Goal: Task Accomplishment & Management: Manage account settings

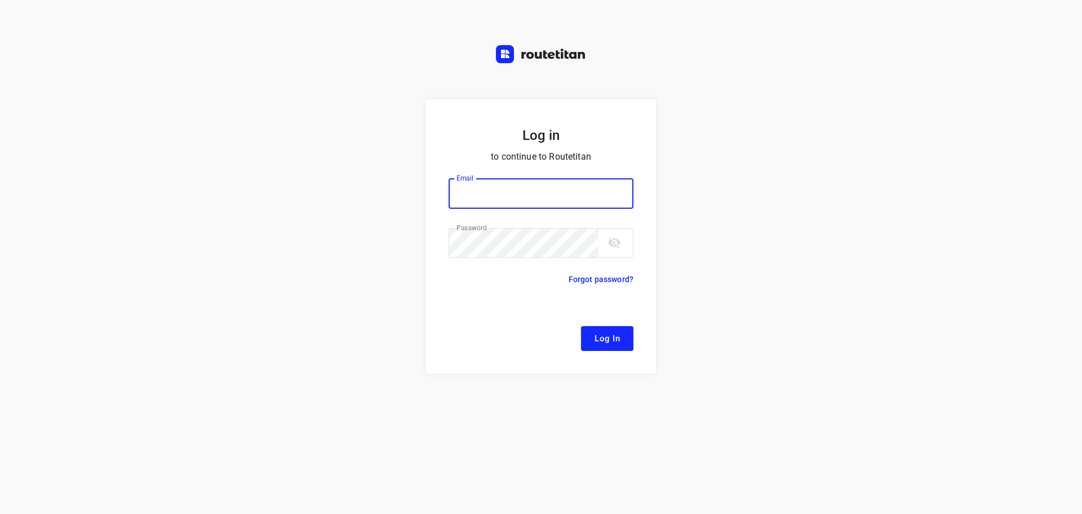
type input "[EMAIL_ADDRESS][DOMAIN_NAME]"
click at [594, 331] on button "Log In" at bounding box center [607, 338] width 52 height 25
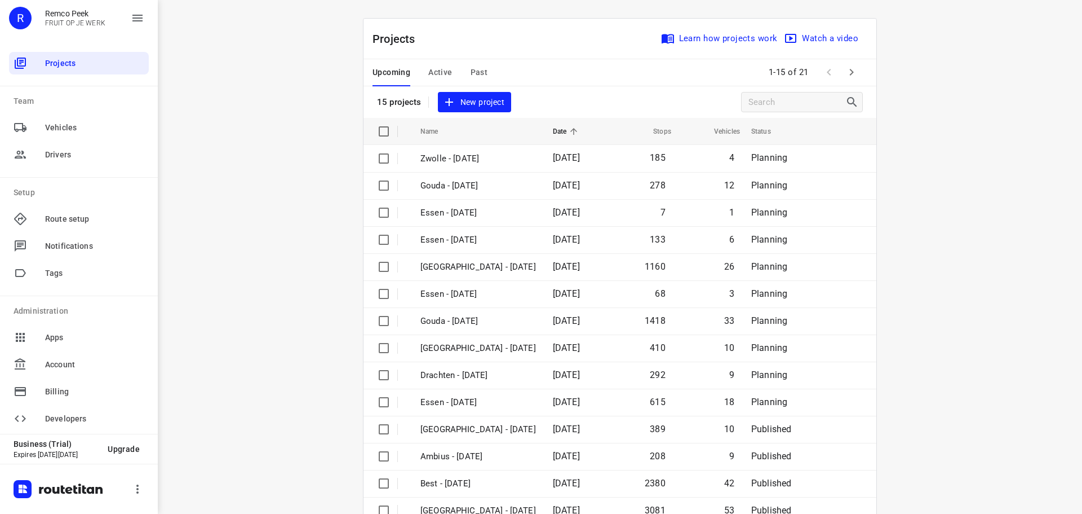
click at [431, 72] on span "Active" at bounding box center [440, 72] width 24 height 14
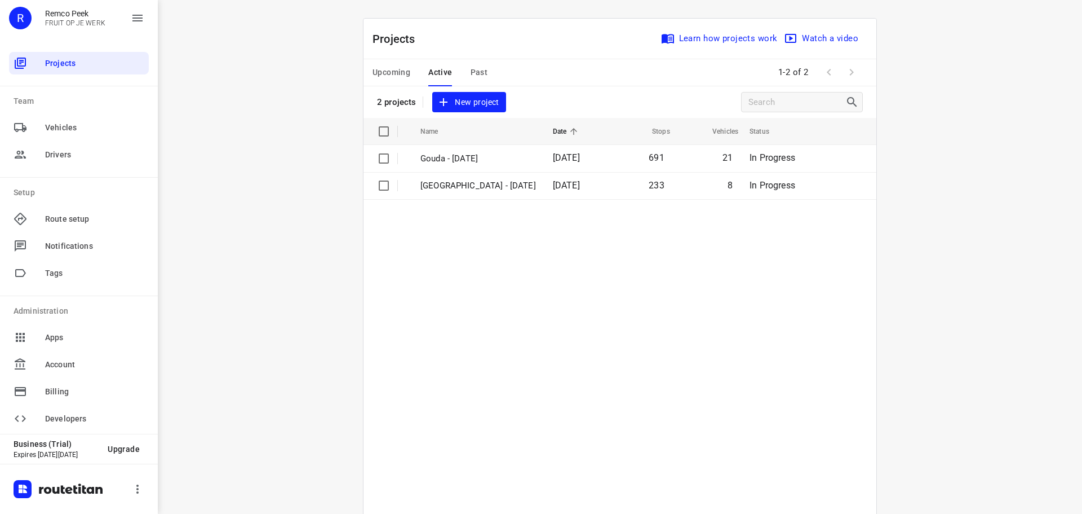
click at [386, 72] on span "Upcoming" at bounding box center [392, 72] width 38 height 14
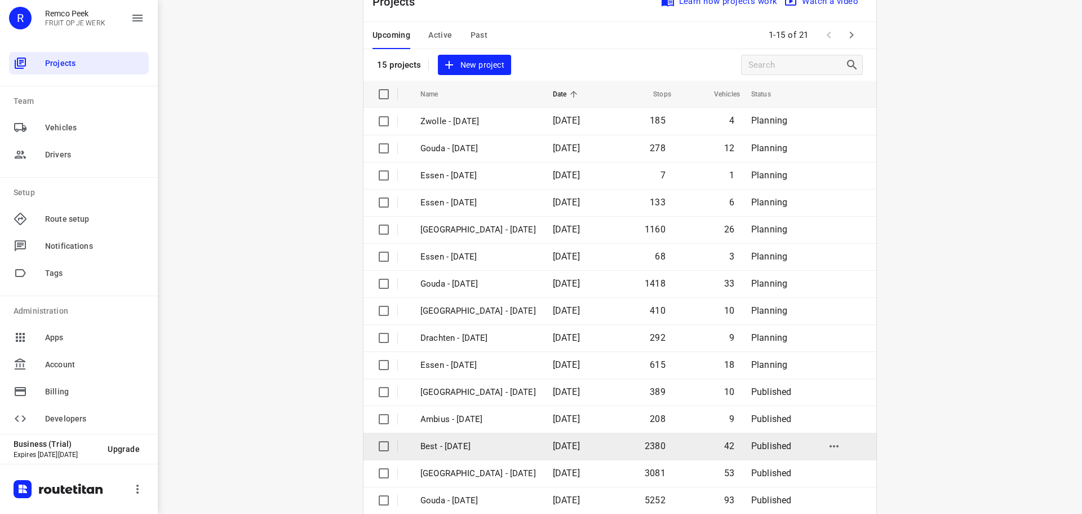
scroll to position [56, 0]
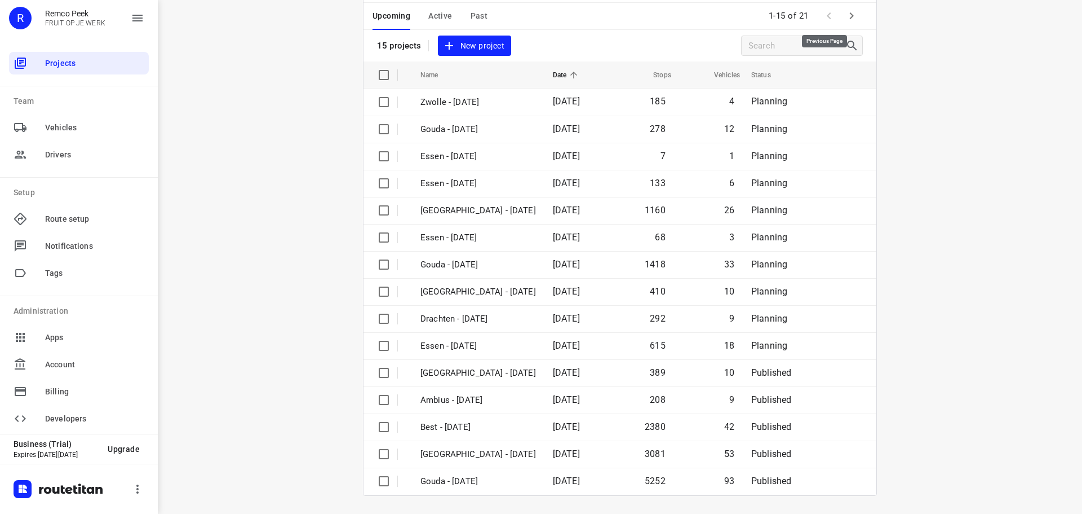
click at [846, 14] on icon "button" at bounding box center [852, 16] width 14 height 14
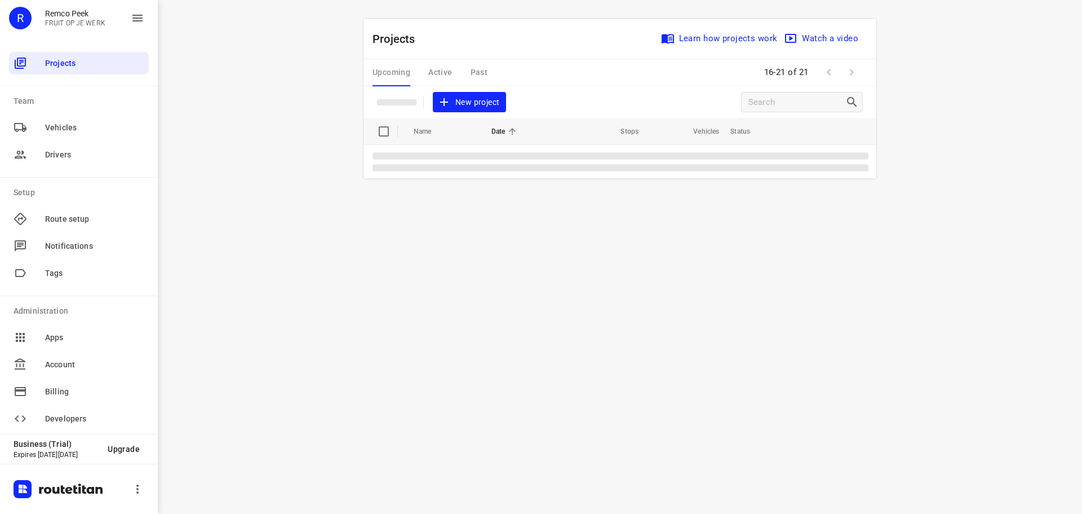
scroll to position [0, 0]
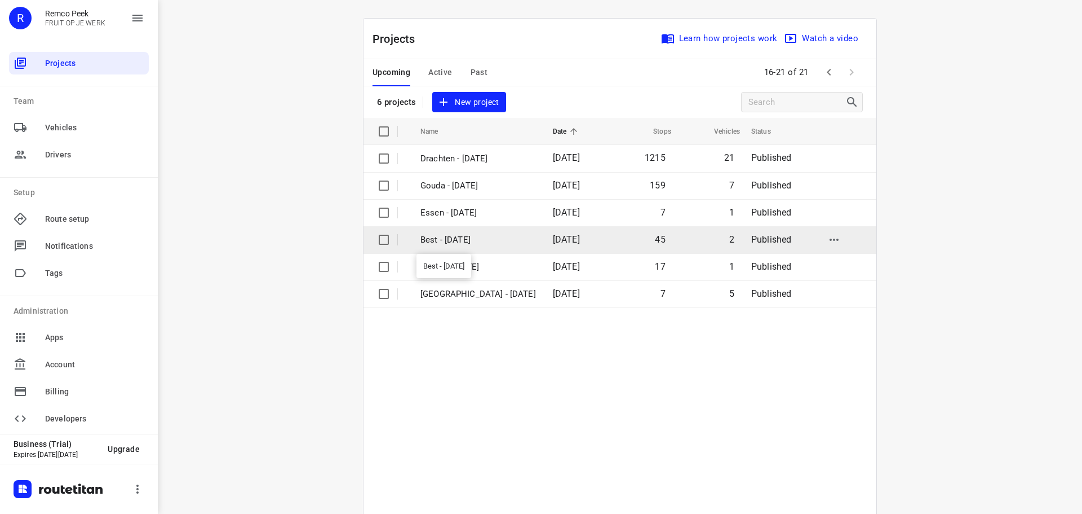
click at [448, 240] on p "Best - [DATE]" at bounding box center [479, 239] width 116 height 13
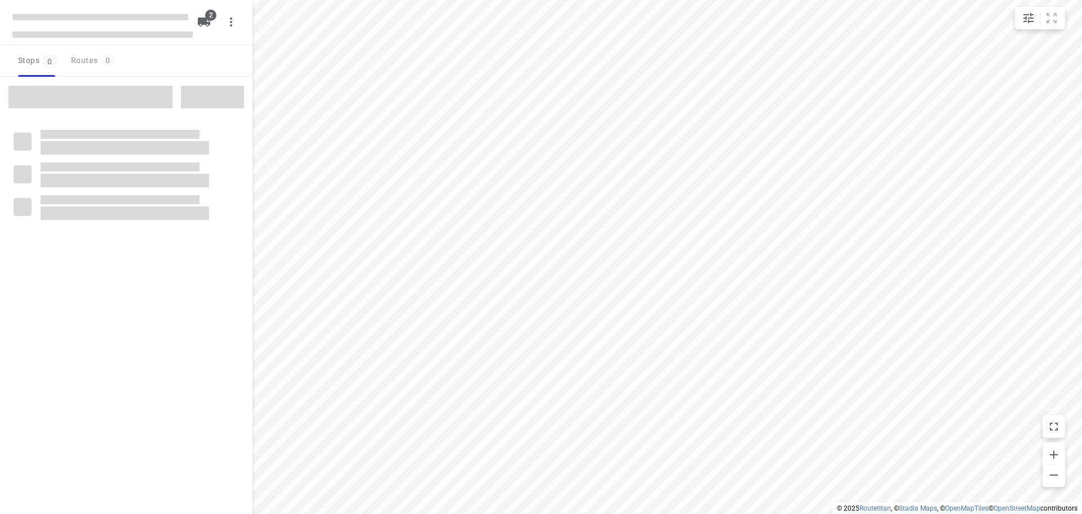
checkbox input "true"
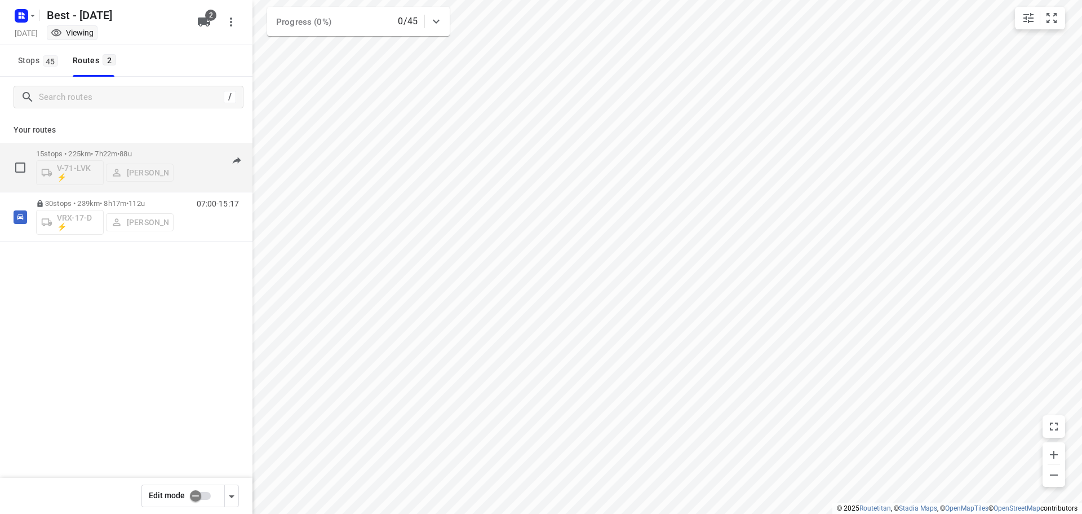
click at [196, 165] on div "06:00-13:22" at bounding box center [211, 169] width 56 height 41
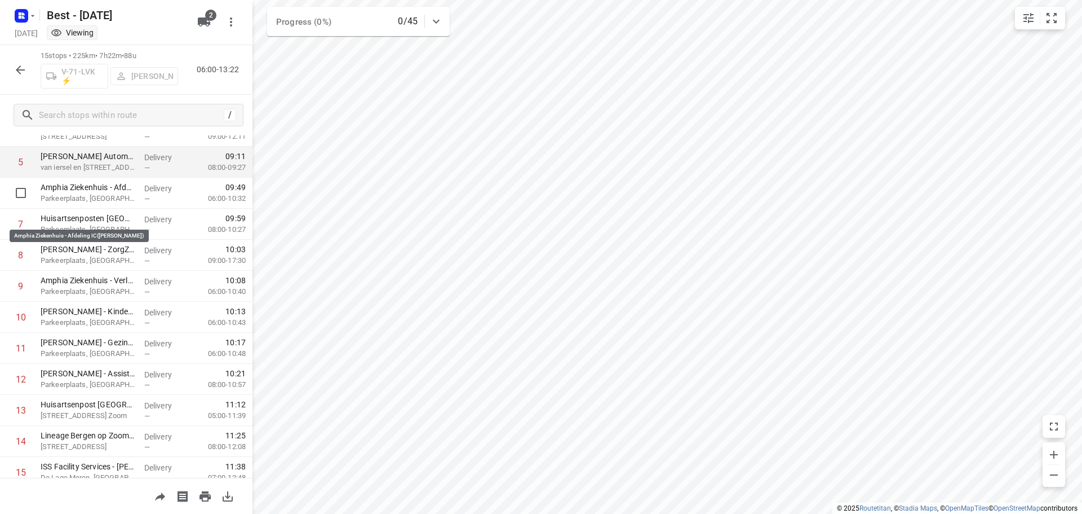
scroll to position [113, 0]
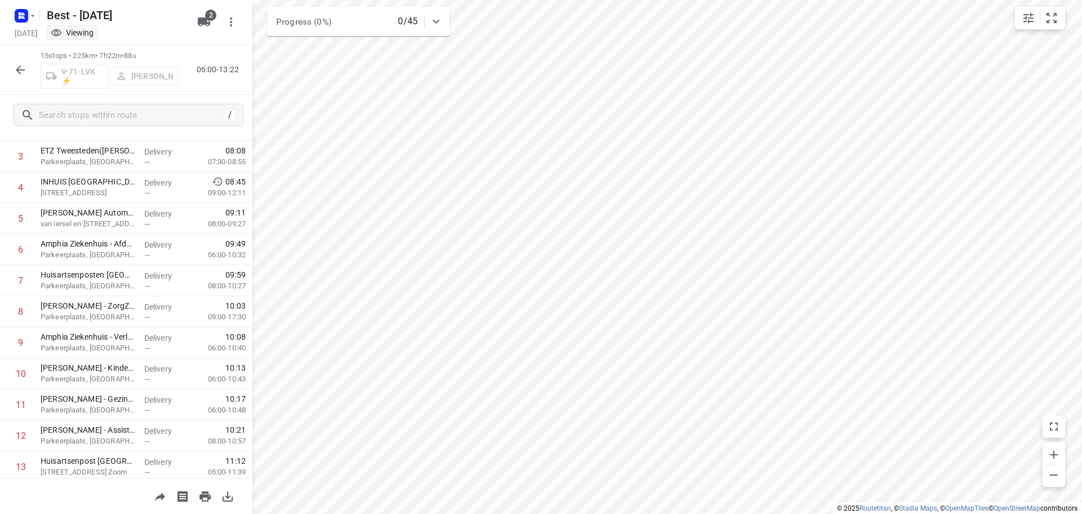
click at [23, 66] on icon "button" at bounding box center [21, 70] width 14 height 14
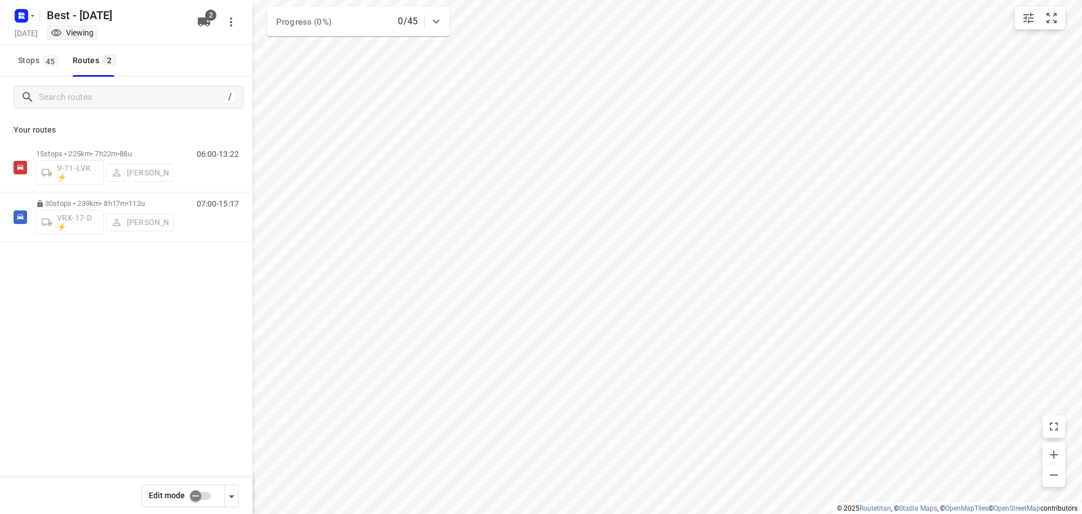
click at [209, 499] on input "checkbox" at bounding box center [195, 495] width 64 height 21
checkbox input "true"
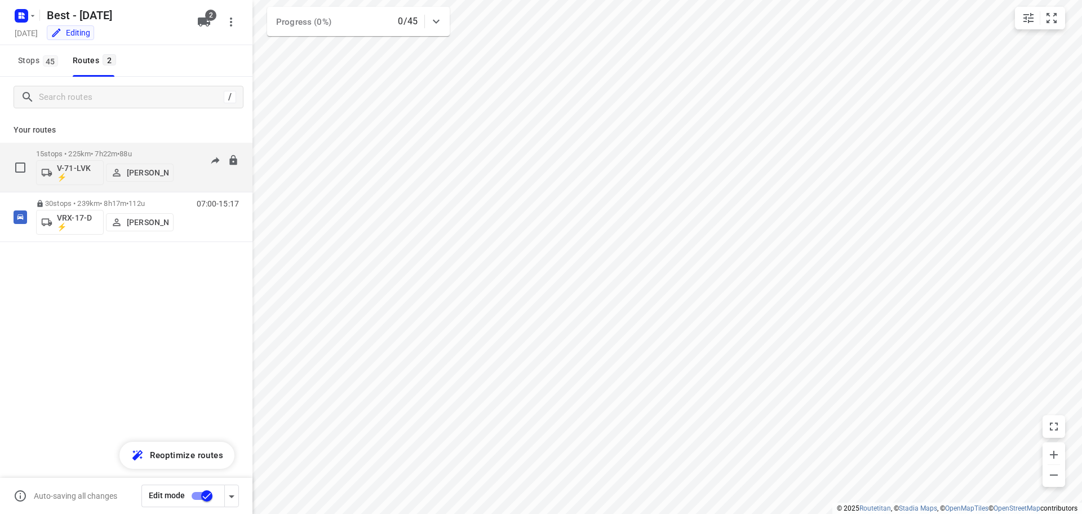
click at [200, 179] on div "06:00-13:22" at bounding box center [211, 169] width 56 height 41
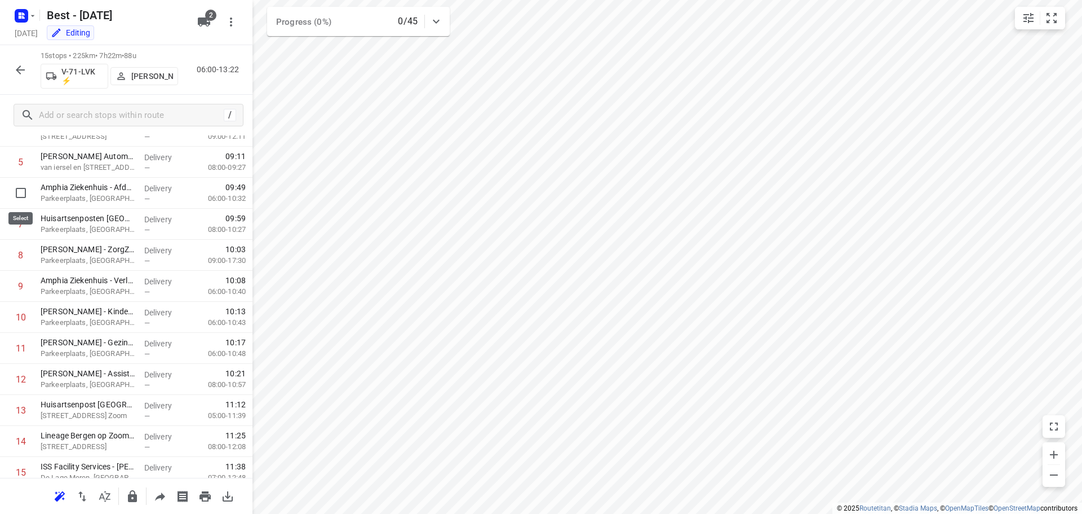
scroll to position [0, 0]
